Goal: Information Seeking & Learning: Learn about a topic

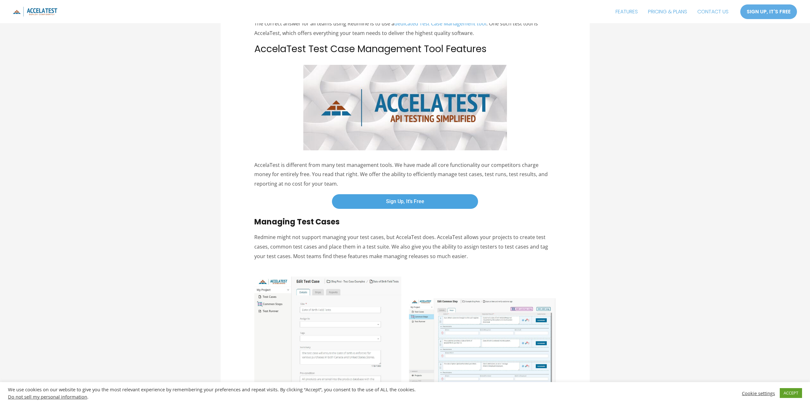
scroll to position [191, 0]
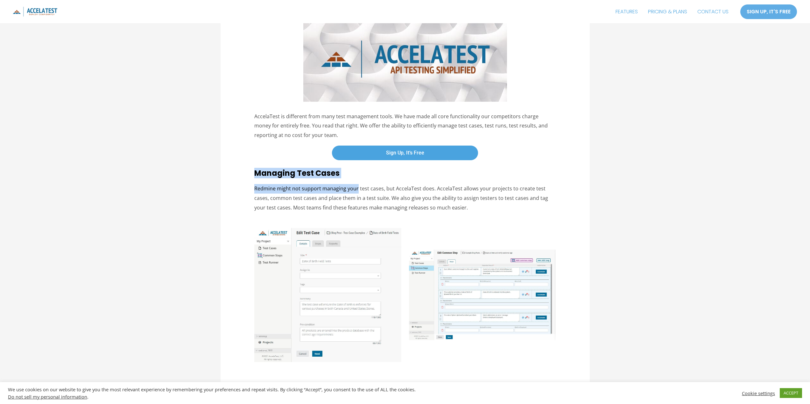
drag, startPoint x: 245, startPoint y: 173, endPoint x: 358, endPoint y: 181, distance: 112.8
drag, startPoint x: 261, startPoint y: 194, endPoint x: 381, endPoint y: 193, distance: 119.3
click at [380, 193] on p "Redmine might not support managing your test cases, but AccelaTest does. Accela…" at bounding box center [404, 198] width 301 height 28
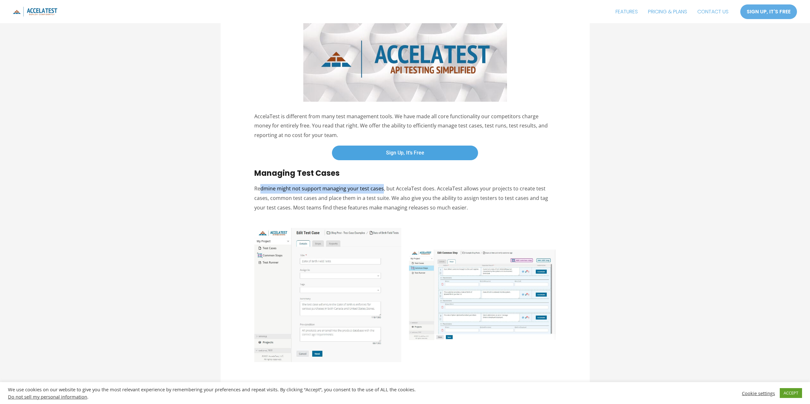
click at [381, 193] on p "Redmine might not support managing your test cases, but AccelaTest does. Accela…" at bounding box center [404, 198] width 301 height 28
drag, startPoint x: 376, startPoint y: 193, endPoint x: 297, endPoint y: 189, distance: 79.3
click at [297, 189] on p "Redmine might not support managing your test cases, but AccelaTest does. Accela…" at bounding box center [404, 198] width 301 height 28
click at [386, 184] on p "Redmine might not support managing your test cases, but AccelaTest does. Accela…" at bounding box center [404, 198] width 301 height 28
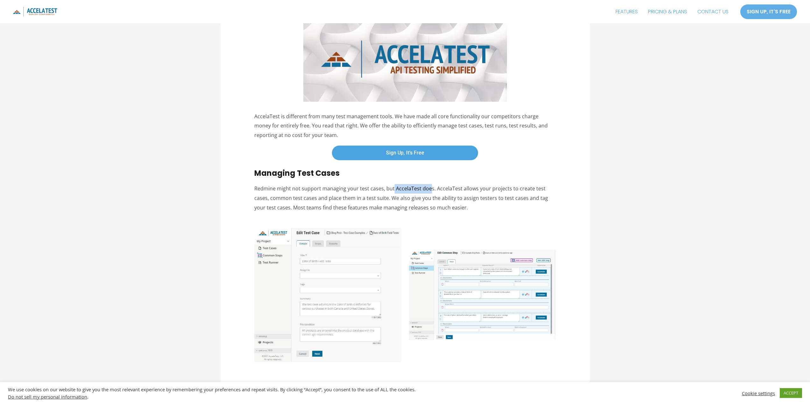
drag, startPoint x: 392, startPoint y: 185, endPoint x: 428, endPoint y: 190, distance: 36.6
click at [428, 190] on p "Redmine might not support managing your test cases, but AccelaTest does. Accela…" at bounding box center [404, 198] width 301 height 28
drag, startPoint x: 482, startPoint y: 190, endPoint x: 500, endPoint y: 189, distance: 18.8
click at [500, 189] on p "Redmine might not support managing your test cases, but AccelaTest does. Accela…" at bounding box center [404, 198] width 301 height 28
click at [501, 189] on p "Redmine might not support managing your test cases, but AccelaTest does. Accela…" at bounding box center [404, 198] width 301 height 28
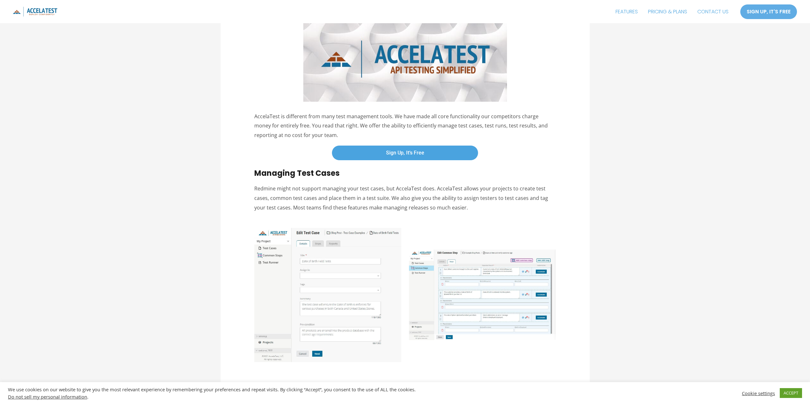
click at [520, 184] on p "Redmine might not support managing your test cases, but AccelaTest does. Accela…" at bounding box center [404, 198] width 301 height 28
drag, startPoint x: 273, startPoint y: 201, endPoint x: 403, endPoint y: 198, distance: 130.1
click at [403, 198] on p "Redmine might not support managing your test cases, but AccelaTest does. Accela…" at bounding box center [404, 198] width 301 height 28
drag, startPoint x: 384, startPoint y: 196, endPoint x: 459, endPoint y: 196, distance: 75.1
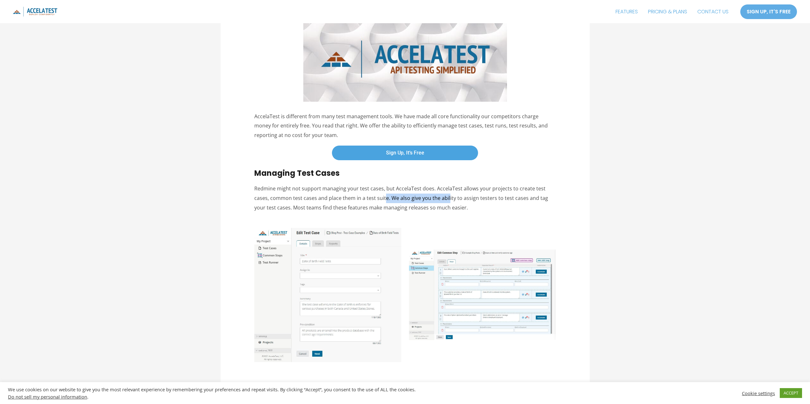
click at [459, 196] on p "Redmine might not support managing your test cases, but AccelaTest does. Accela…" at bounding box center [404, 198] width 301 height 28
click at [474, 196] on p "Redmine might not support managing your test cases, but AccelaTest does. Accela…" at bounding box center [404, 198] width 301 height 28
drag, startPoint x: 284, startPoint y: 208, endPoint x: 421, endPoint y: 205, distance: 136.8
click at [421, 205] on p "Redmine might not support managing your test cases, but AccelaTest does. Accela…" at bounding box center [404, 198] width 301 height 28
click at [428, 206] on p "Redmine might not support managing your test cases, but AccelaTest does. Accela…" at bounding box center [404, 198] width 301 height 28
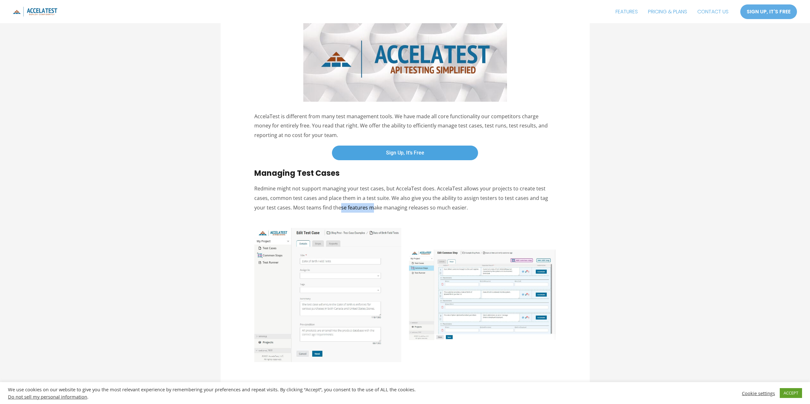
drag, startPoint x: 334, startPoint y: 209, endPoint x: 328, endPoint y: 209, distance: 6.0
click at [328, 209] on p "Redmine might not support managing your test cases, but AccelaTest does. Accela…" at bounding box center [404, 198] width 301 height 28
drag, startPoint x: 432, startPoint y: 208, endPoint x: 459, endPoint y: 208, distance: 27.4
click at [458, 208] on p "Redmine might not support managing your test cases, but AccelaTest does. Accela…" at bounding box center [404, 198] width 301 height 28
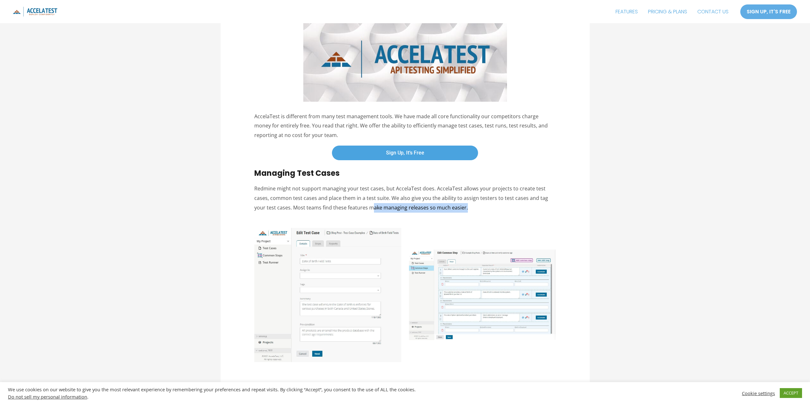
click at [459, 208] on p "Redmine might not support managing your test cases, but AccelaTest does. Accela…" at bounding box center [404, 198] width 301 height 28
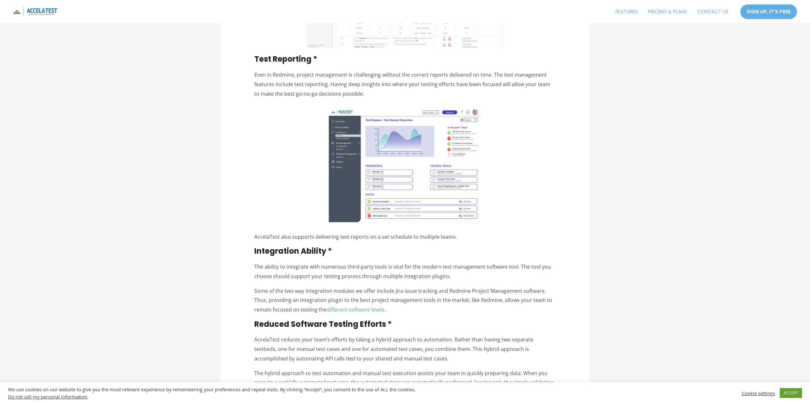
scroll to position [891, 0]
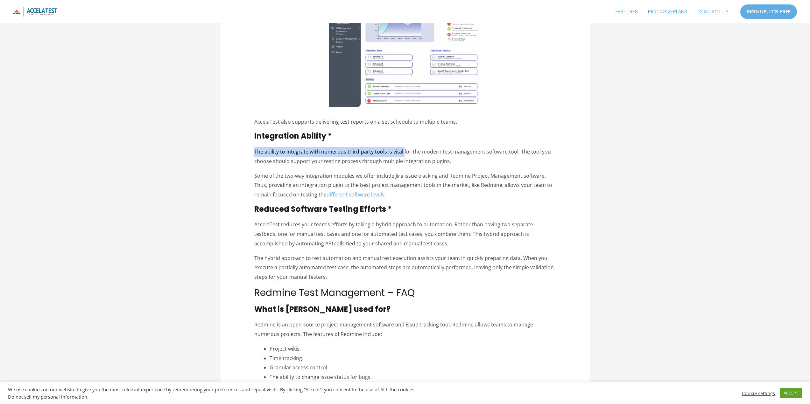
drag, startPoint x: 252, startPoint y: 152, endPoint x: 402, endPoint y: 151, distance: 150.5
click at [402, 151] on p "The ability to integrate with numerous third-party tools is vital for the moder…" at bounding box center [404, 156] width 301 height 19
drag, startPoint x: 402, startPoint y: 151, endPoint x: 362, endPoint y: 151, distance: 40.1
click at [362, 151] on p "The ability to integrate with numerous third-party tools is vital for the moder…" at bounding box center [404, 156] width 301 height 19
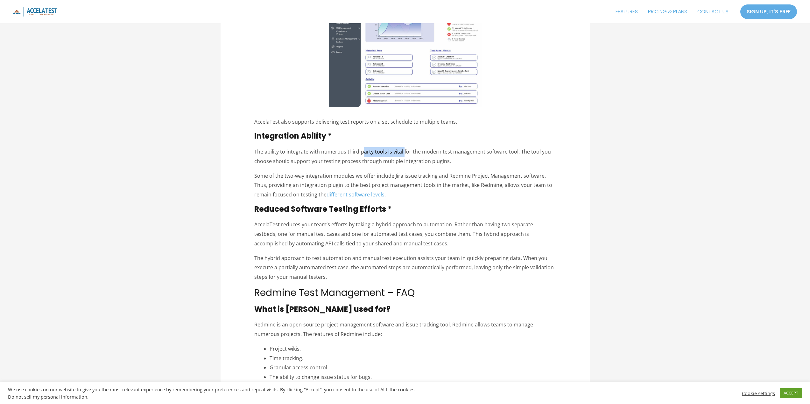
click at [362, 151] on p "The ability to integrate with numerous third-party tools is vital for the moder…" at bounding box center [404, 156] width 301 height 19
click at [620, 9] on link "FEATURES" at bounding box center [626, 12] width 32 height 16
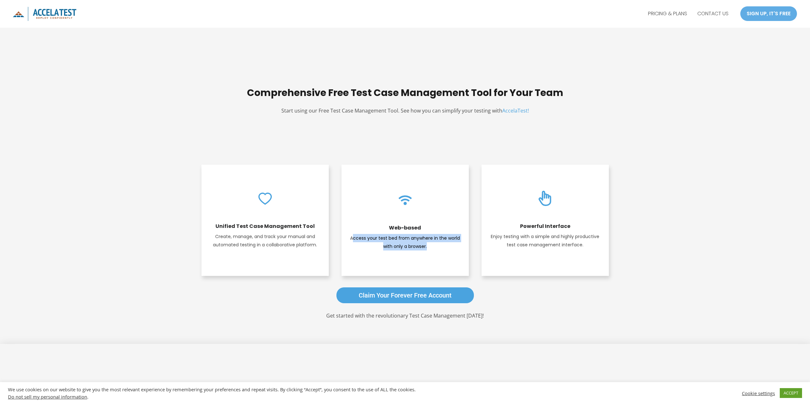
drag, startPoint x: 352, startPoint y: 239, endPoint x: 455, endPoint y: 248, distance: 103.2
click at [455, 248] on p "Access your test bed from anywhere in the world with only a browser." at bounding box center [405, 242] width 115 height 17
drag, startPoint x: 407, startPoint y: 246, endPoint x: 350, endPoint y: 235, distance: 58.6
click at [350, 235] on p "Access your test bed from anywhere in the world with only a browser." at bounding box center [405, 242] width 115 height 17
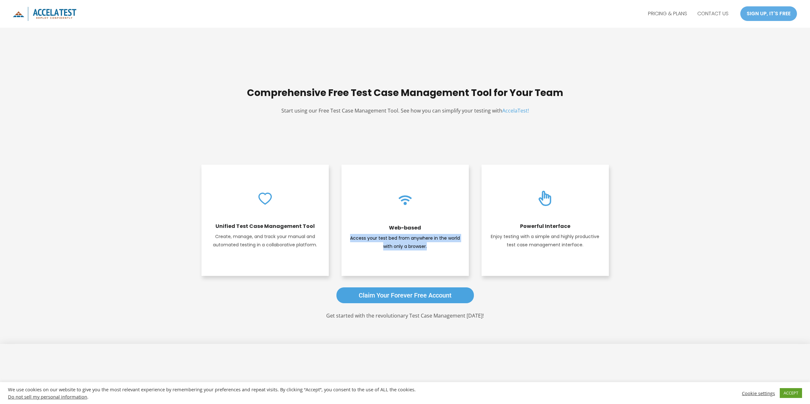
click at [350, 235] on p "Access your test bed from anywhere in the world with only a browser." at bounding box center [405, 242] width 115 height 17
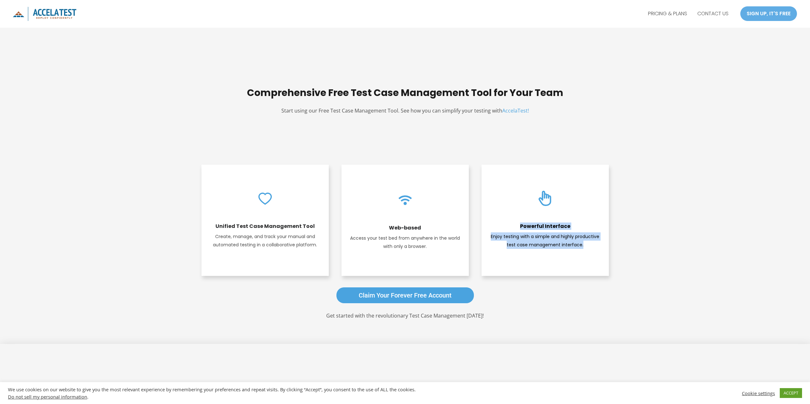
drag, startPoint x: 482, startPoint y: 235, endPoint x: 574, endPoint y: 256, distance: 94.6
click at [573, 256] on div "Powerful Interface Enjoy testing with a simple and highly productive test case …" at bounding box center [544, 220] width 127 height 111
drag, startPoint x: 575, startPoint y: 255, endPoint x: 588, endPoint y: 244, distance: 17.1
click at [577, 254] on div "Powerful Interface Enjoy testing with a simple and highly productive test case …" at bounding box center [544, 220] width 127 height 111
drag, startPoint x: 588, startPoint y: 243, endPoint x: 490, endPoint y: 236, distance: 98.0
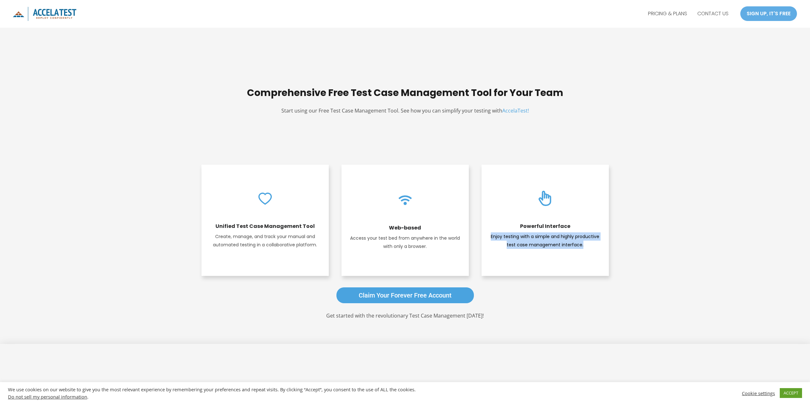
click at [490, 236] on p "Enjoy testing with a simple and highly productive test case management interfac…" at bounding box center [545, 241] width 115 height 17
drag, startPoint x: 217, startPoint y: 226, endPoint x: 320, endPoint y: 226, distance: 103.7
click at [320, 226] on h3 "Unified Test Case Management Tool" at bounding box center [265, 226] width 115 height 6
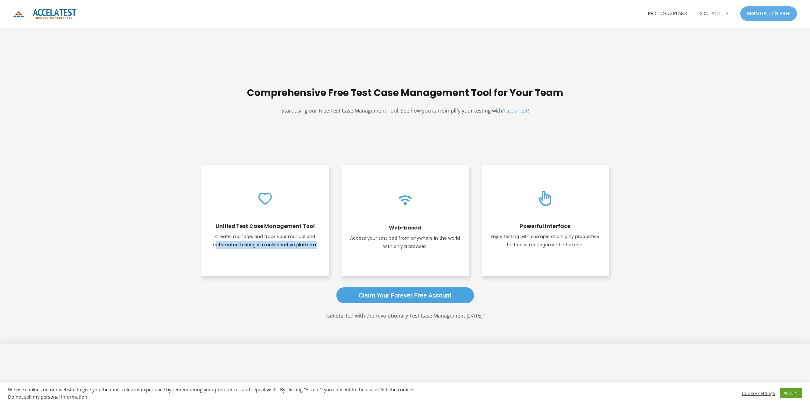
drag, startPoint x: 240, startPoint y: 245, endPoint x: 216, endPoint y: 241, distance: 24.4
click at [216, 241] on div "Unified Test Case Management Tool Create, manage, and track your manual and aut…" at bounding box center [264, 220] width 127 height 111
click at [213, 234] on p "Create, manage, and track your manual and automated testing in a collaborative …" at bounding box center [265, 241] width 115 height 17
drag, startPoint x: 250, startPoint y: 235, endPoint x: 319, endPoint y: 245, distance: 70.0
click at [319, 245] on p "Create, manage, and track your manual and automated testing in a collaborative …" at bounding box center [265, 241] width 115 height 17
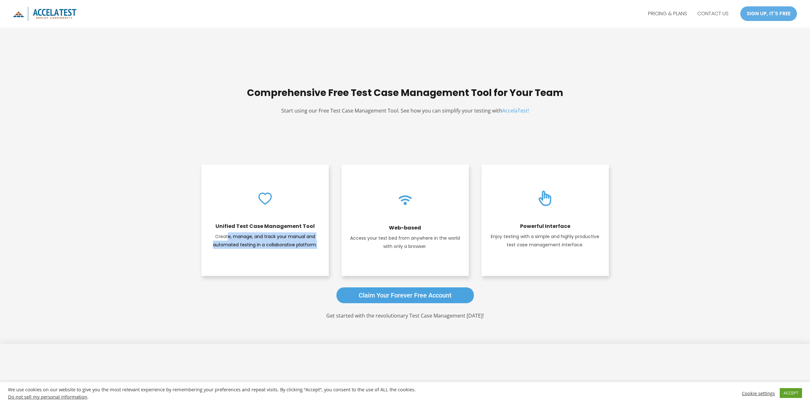
click at [319, 245] on p "Create, manage, and track your manual and automated testing in a collaborative …" at bounding box center [265, 241] width 115 height 17
drag, startPoint x: 319, startPoint y: 246, endPoint x: 228, endPoint y: 241, distance: 90.5
click at [229, 241] on p "Create, manage, and track your manual and automated testing in a collaborative …" at bounding box center [265, 241] width 115 height 17
click at [228, 241] on p "Create, manage, and track your manual and automated testing in a collaborative …" at bounding box center [265, 241] width 115 height 17
click at [654, 13] on link "PRICING & PLANS" at bounding box center [667, 14] width 49 height 16
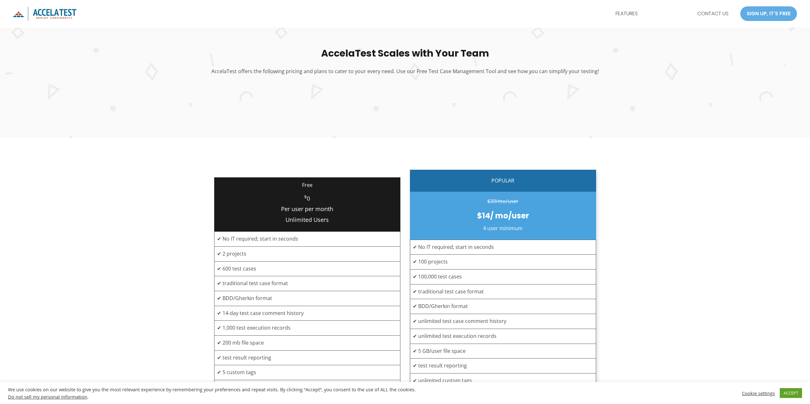
scroll to position [127, 0]
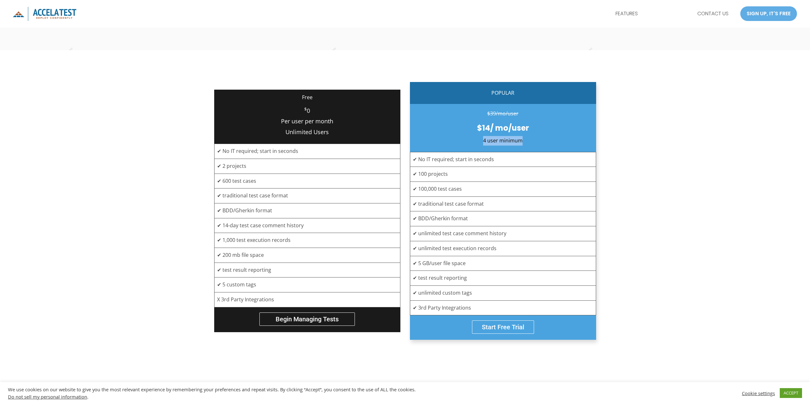
drag, startPoint x: 529, startPoint y: 140, endPoint x: 481, endPoint y: 142, distance: 47.7
click at [481, 142] on p "4 user minimum" at bounding box center [503, 141] width 186 height 10
drag, startPoint x: 222, startPoint y: 149, endPoint x: 257, endPoint y: 147, distance: 34.7
click at [255, 147] on td "✔ No IT required; start in seconds" at bounding box center [307, 151] width 186 height 15
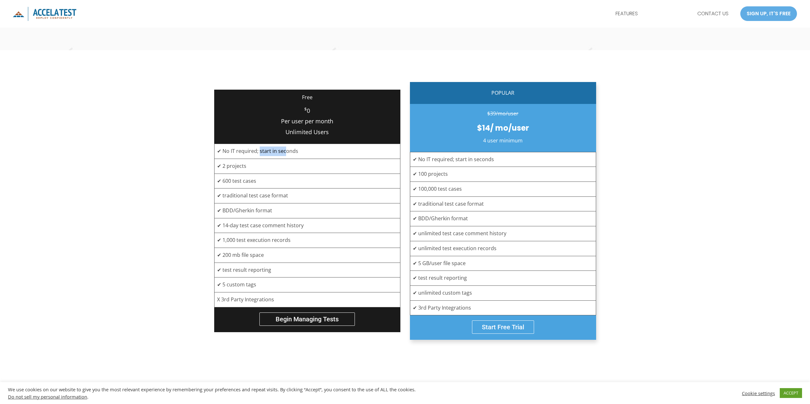
drag, startPoint x: 304, startPoint y: 150, endPoint x: 310, endPoint y: 151, distance: 6.5
click at [310, 151] on td "✔ No IT required; start in seconds" at bounding box center [307, 151] width 186 height 15
drag, startPoint x: 310, startPoint y: 151, endPoint x: 326, endPoint y: 151, distance: 15.6
click at [311, 151] on td "✔ No IT required; start in seconds" at bounding box center [307, 151] width 186 height 15
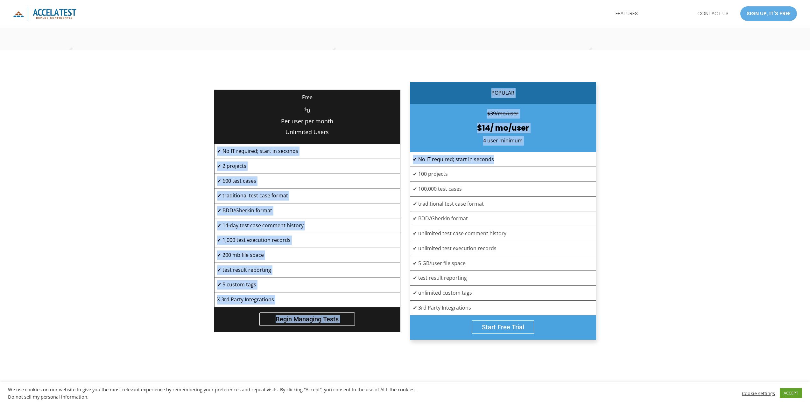
drag, startPoint x: 493, startPoint y: 160, endPoint x: 403, endPoint y: 160, distance: 90.0
click at [403, 160] on div "Free $ 0 Per user per month Unlimited Users ✔ No IT required; start in seconds …" at bounding box center [405, 211] width 382 height 258
click at [457, 160] on td "✔ No IT required; start in seconds" at bounding box center [503, 159] width 186 height 15
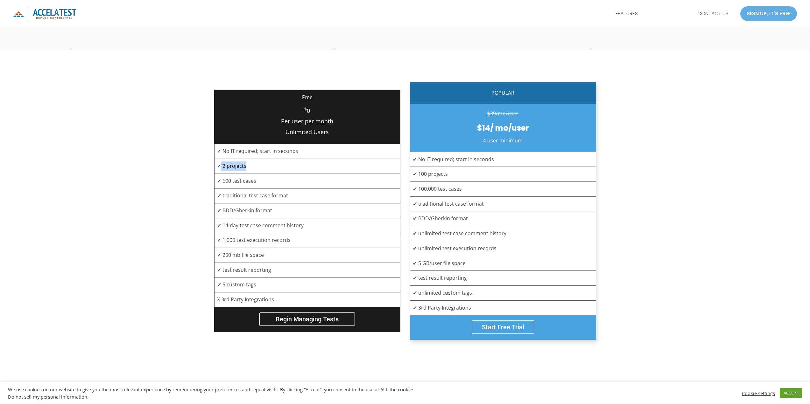
drag, startPoint x: 220, startPoint y: 168, endPoint x: 268, endPoint y: 169, distance: 48.1
click at [268, 169] on td "✔ 2 projects" at bounding box center [307, 166] width 186 height 15
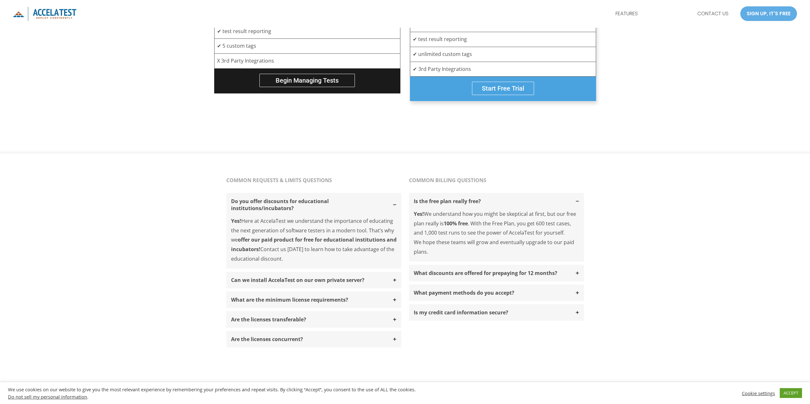
scroll to position [414, 0]
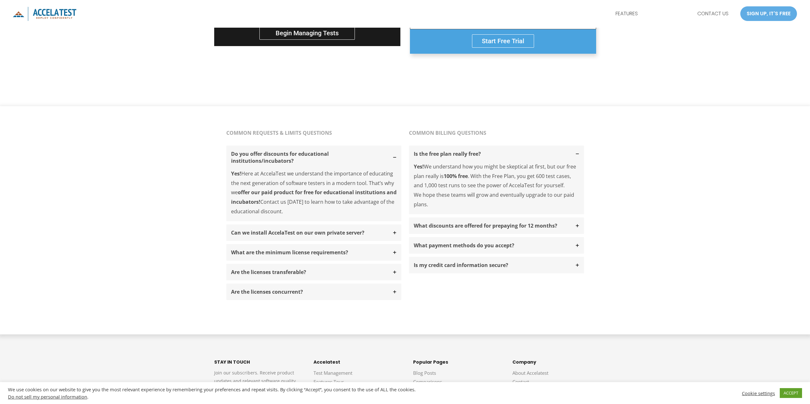
click at [400, 252] on div "What are the minimum license requirements?" at bounding box center [313, 252] width 175 height 17
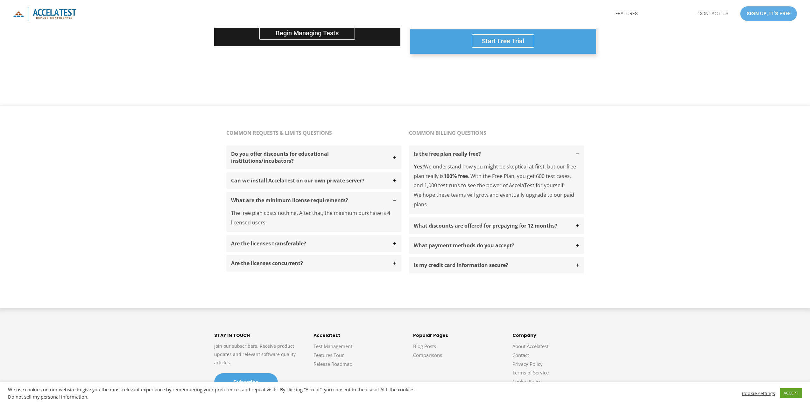
click at [394, 202] on icon at bounding box center [395, 200] width 4 height 4
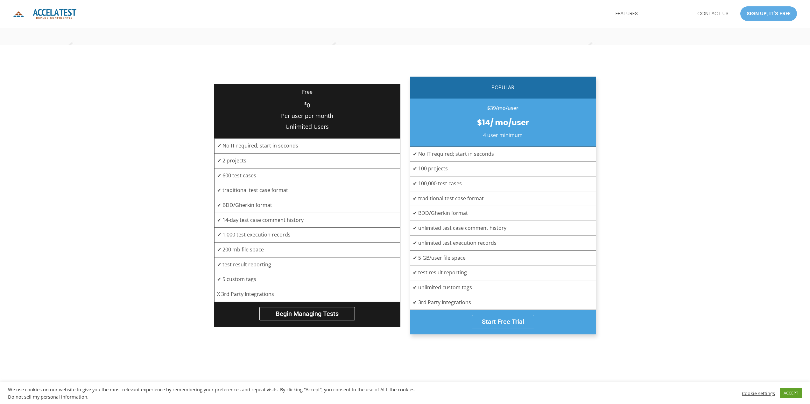
scroll to position [95, 0]
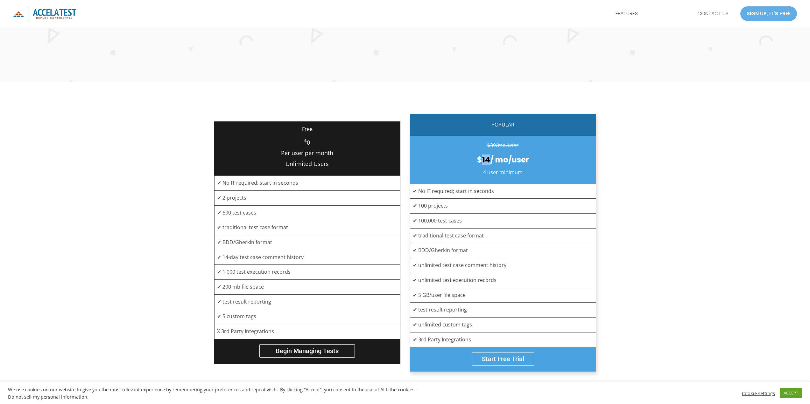
drag, startPoint x: 481, startPoint y: 158, endPoint x: 489, endPoint y: 161, distance: 8.3
click at [489, 161] on strong "$14/ mo/user" at bounding box center [503, 160] width 52 height 10
drag, startPoint x: 481, startPoint y: 174, endPoint x: 487, endPoint y: 175, distance: 6.6
click at [487, 175] on p "4 user minimum" at bounding box center [503, 173] width 186 height 10
